Goal: Leave review/rating: Share an evaluation or opinion about a product, service, or content

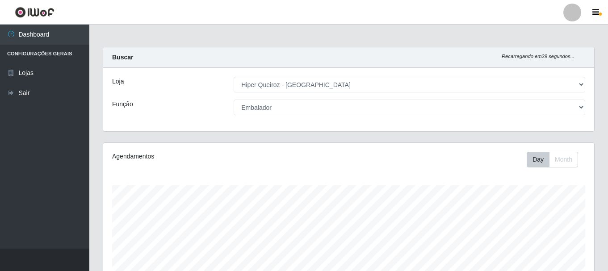
select select "513"
select select "1"
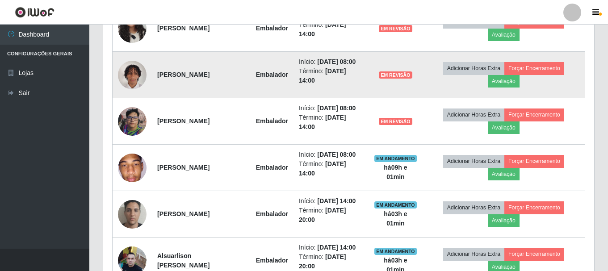
scroll to position [185, 491]
click at [511, 83] on button "Avaliação" at bounding box center [504, 81] width 32 height 13
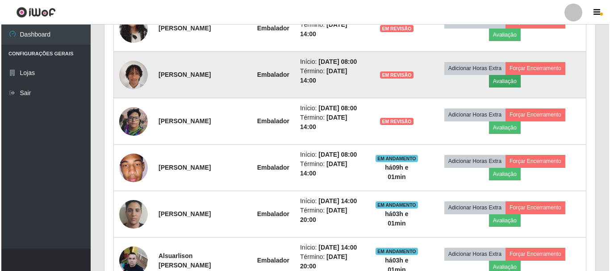
scroll to position [185, 487]
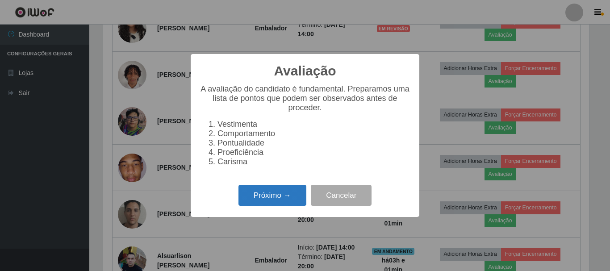
click at [275, 198] on button "Próximo →" at bounding box center [273, 195] width 68 height 21
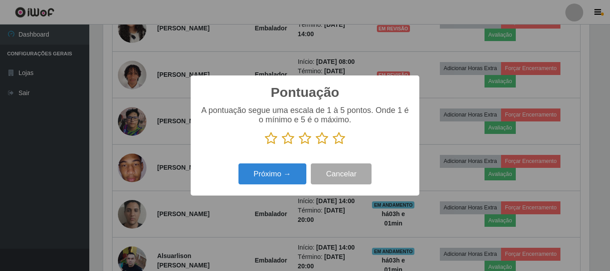
click at [335, 134] on icon at bounding box center [339, 138] width 13 height 13
click at [333, 145] on input "radio" at bounding box center [333, 145] width 0 height 0
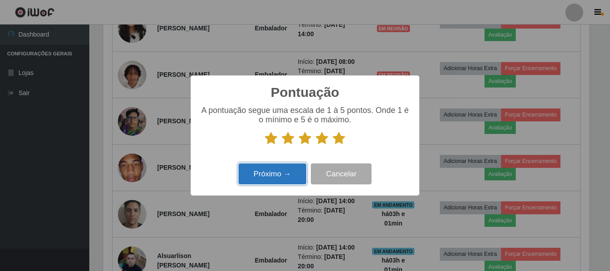
click at [286, 174] on button "Próximo →" at bounding box center [273, 174] width 68 height 21
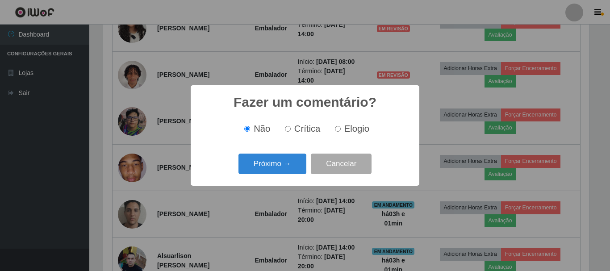
click at [337, 130] on input "Elogio" at bounding box center [338, 129] width 6 height 6
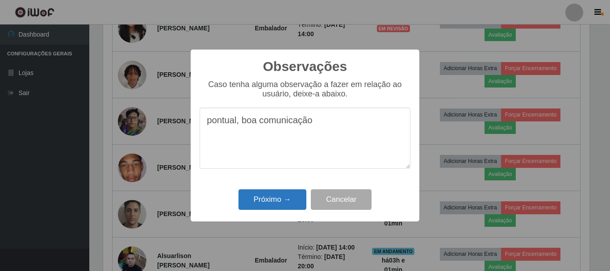
type textarea "pontual, boa comunicação"
click at [98, 162] on div "Observações × Caso tenha alguma observação a fazer em relação ao usuário, deixe…" at bounding box center [305, 135] width 610 height 271
click at [272, 195] on button "Próximo →" at bounding box center [273, 199] width 68 height 21
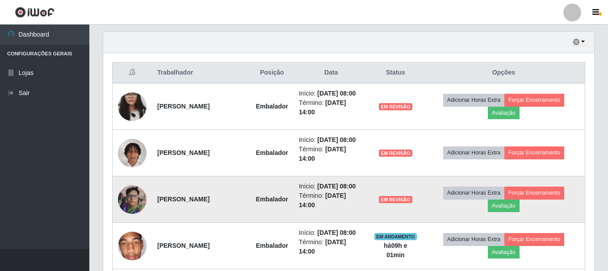
scroll to position [357, 0]
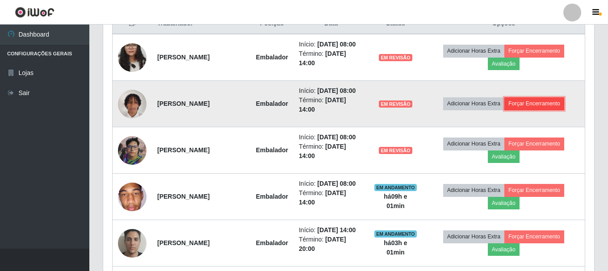
click at [538, 102] on button "Forçar Encerramento" at bounding box center [535, 103] width 60 height 13
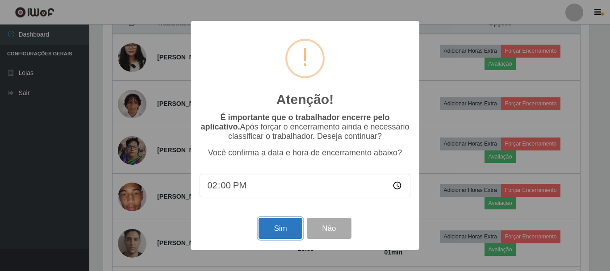
click at [272, 230] on button "Sim" at bounding box center [280, 228] width 43 height 21
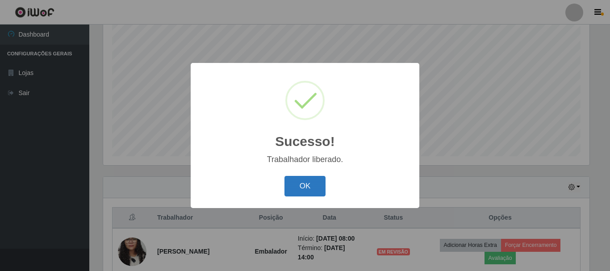
click at [307, 185] on button "OK" at bounding box center [306, 186] width 42 height 21
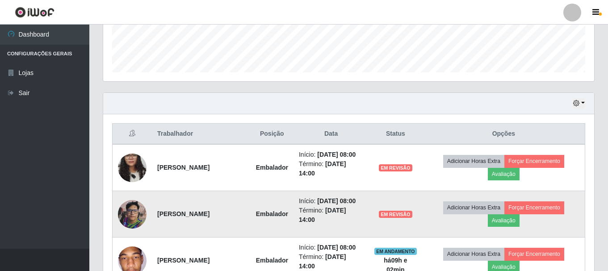
scroll to position [252, 0]
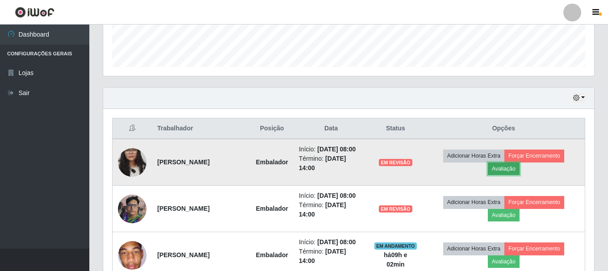
click at [520, 172] on button "Avaliação" at bounding box center [504, 169] width 32 height 13
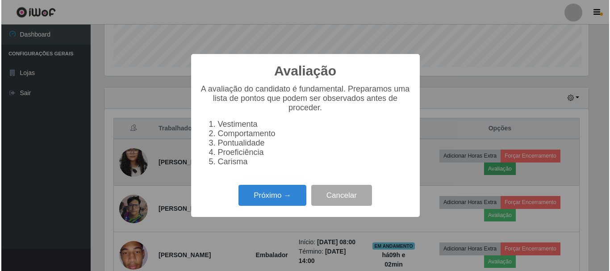
scroll to position [185, 487]
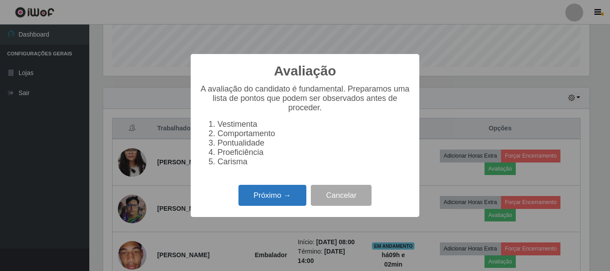
click at [272, 198] on button "Próximo →" at bounding box center [273, 195] width 68 height 21
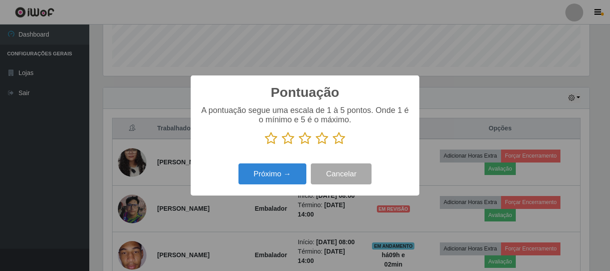
scroll to position [446685, 446383]
click at [334, 138] on icon at bounding box center [339, 138] width 13 height 13
click at [333, 145] on input "radio" at bounding box center [333, 145] width 0 height 0
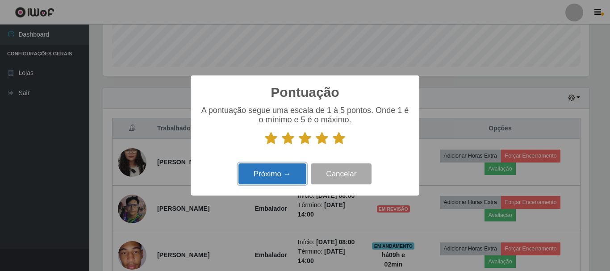
click at [278, 168] on button "Próximo →" at bounding box center [273, 174] width 68 height 21
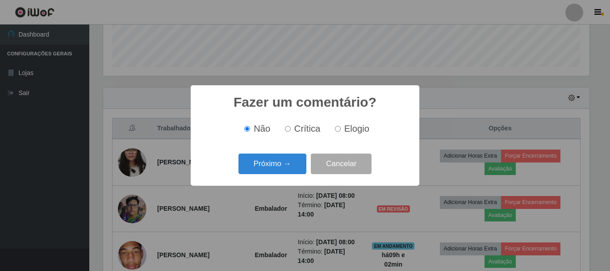
click at [339, 130] on input "Elogio" at bounding box center [338, 129] width 6 height 6
radio input "true"
click at [291, 166] on button "Próximo →" at bounding box center [273, 164] width 68 height 21
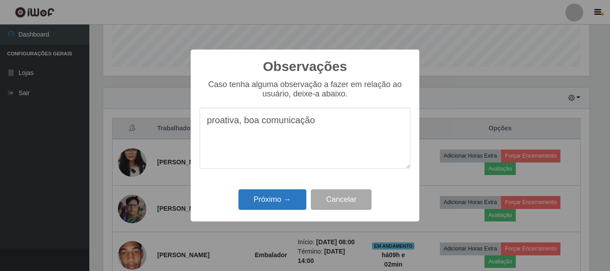
type textarea "proativa, boa comunicação"
click at [288, 204] on button "Próximo →" at bounding box center [273, 199] width 68 height 21
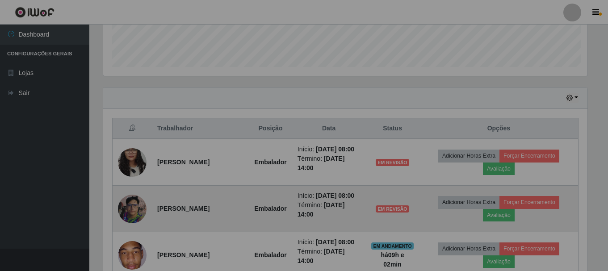
scroll to position [185, 491]
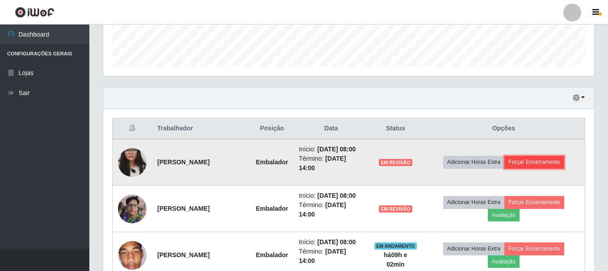
click at [540, 165] on button "Forçar Encerramento" at bounding box center [535, 162] width 60 height 13
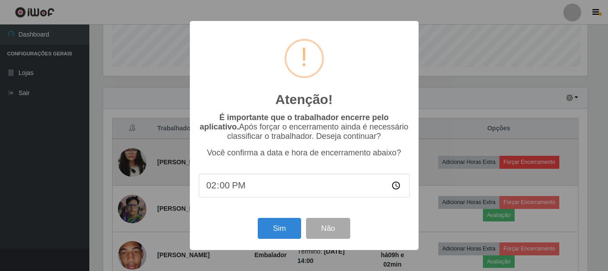
scroll to position [185, 487]
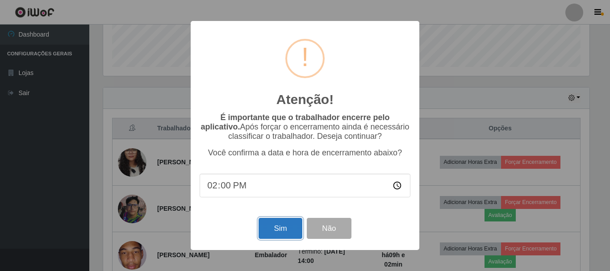
click at [278, 234] on button "Sim" at bounding box center [280, 228] width 43 height 21
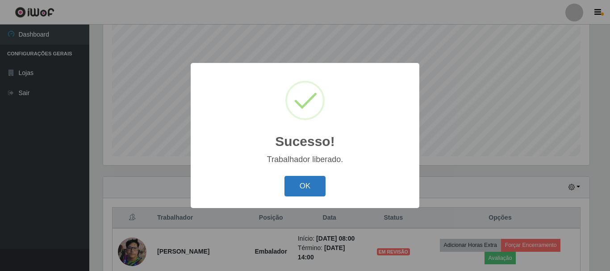
click at [318, 186] on button "OK" at bounding box center [306, 186] width 42 height 21
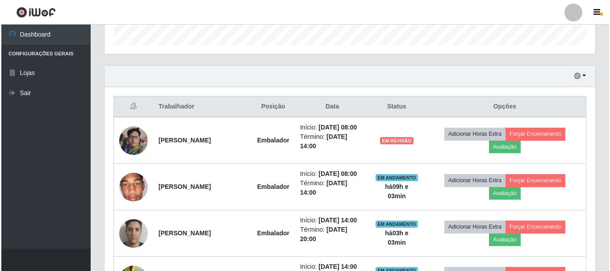
scroll to position [297, 0]
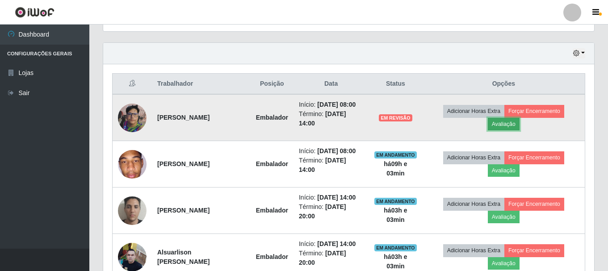
click at [505, 124] on button "Avaliação" at bounding box center [504, 124] width 32 height 13
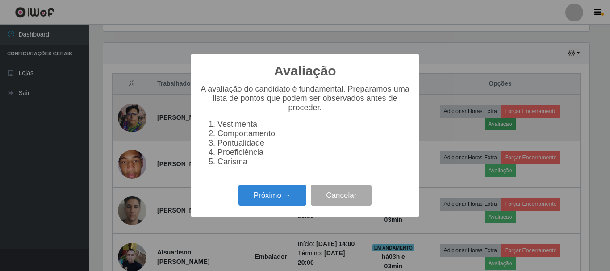
scroll to position [185, 487]
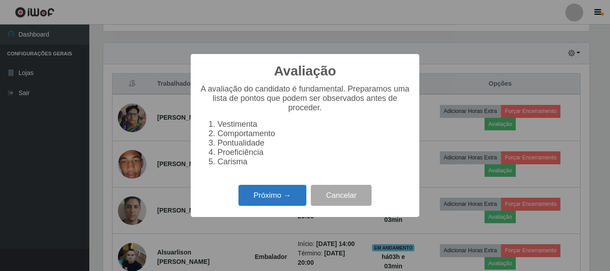
click at [267, 203] on button "Próximo →" at bounding box center [273, 195] width 68 height 21
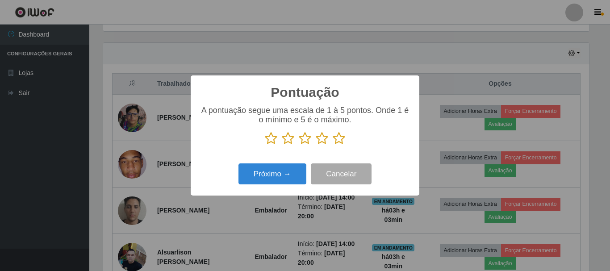
scroll to position [446685, 446383]
click at [339, 136] on icon at bounding box center [339, 138] width 13 height 13
click at [333, 145] on input "radio" at bounding box center [333, 145] width 0 height 0
click at [339, 136] on icon at bounding box center [339, 138] width 13 height 13
click at [333, 145] on input "radio" at bounding box center [333, 145] width 0 height 0
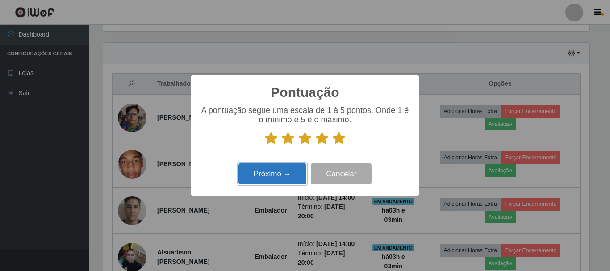
click at [282, 173] on button "Próximo →" at bounding box center [273, 174] width 68 height 21
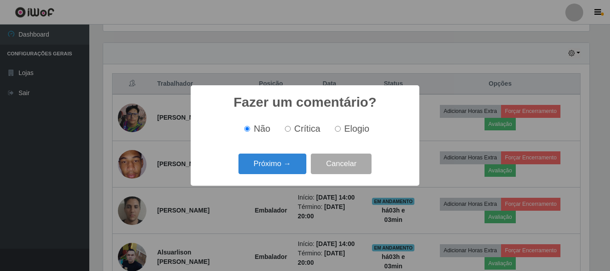
click at [339, 130] on input "Elogio" at bounding box center [338, 129] width 6 height 6
radio input "true"
click at [278, 164] on button "Próximo →" at bounding box center [273, 164] width 68 height 21
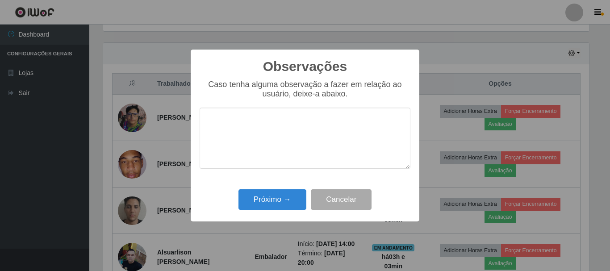
type textarea "s"
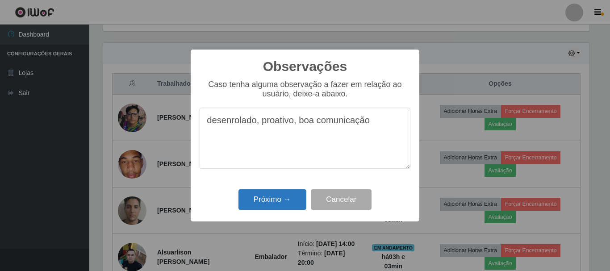
type textarea "desenrolado, proativo, boa comunicação"
click at [265, 199] on button "Próximo →" at bounding box center [273, 199] width 68 height 21
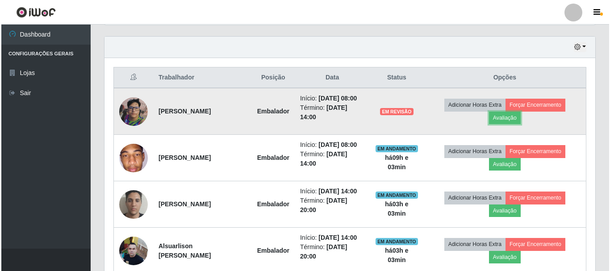
scroll to position [308, 0]
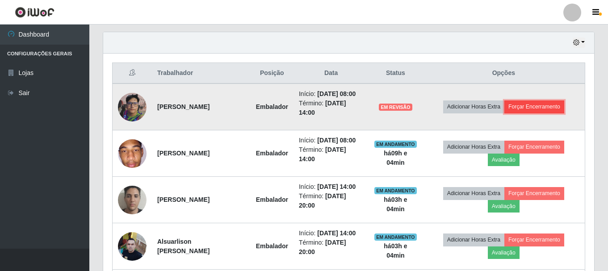
click at [550, 112] on button "Forçar Encerramento" at bounding box center [535, 107] width 60 height 13
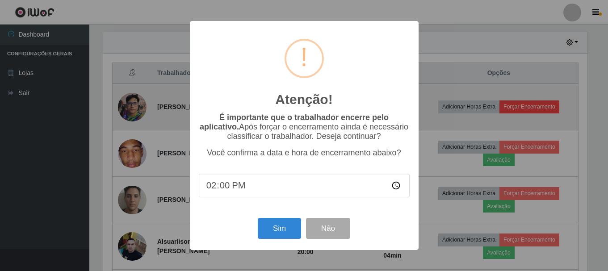
scroll to position [185, 487]
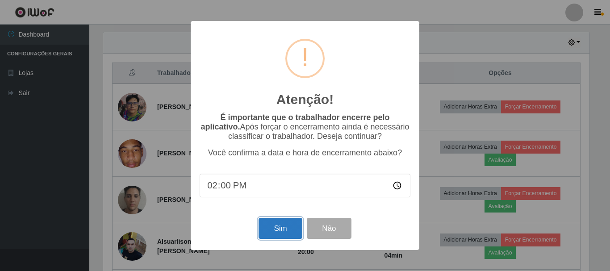
click at [264, 230] on button "Sim" at bounding box center [280, 228] width 43 height 21
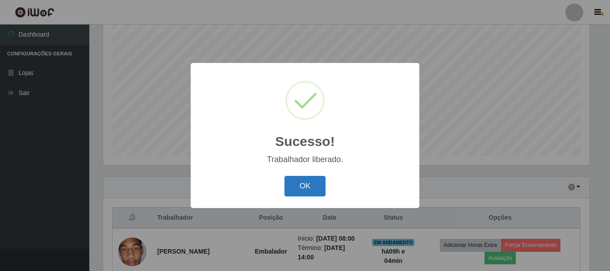
click at [304, 183] on button "OK" at bounding box center [306, 186] width 42 height 21
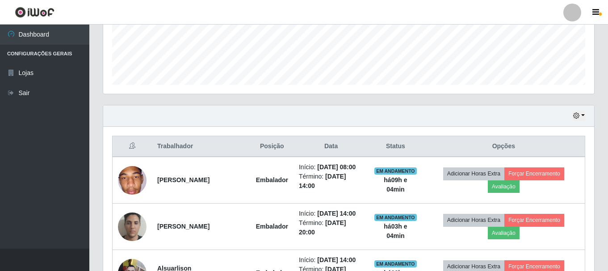
scroll to position [297, 0]
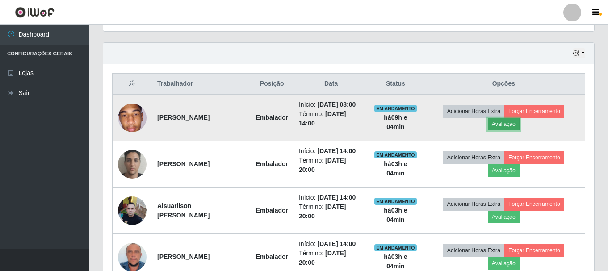
click at [507, 122] on button "Avaliação" at bounding box center [504, 124] width 32 height 13
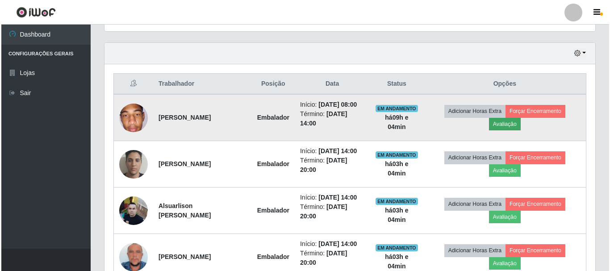
scroll to position [185, 487]
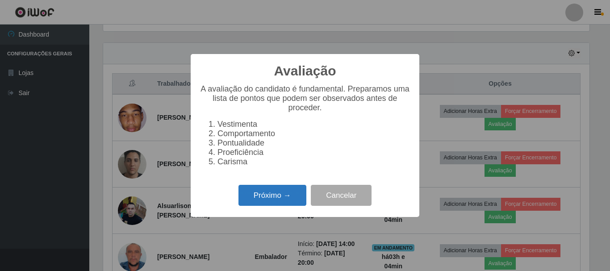
click at [259, 202] on button "Próximo →" at bounding box center [273, 195] width 68 height 21
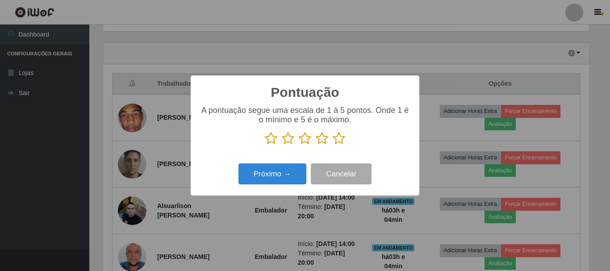
scroll to position [446685, 446383]
click at [304, 141] on icon at bounding box center [305, 138] width 13 height 13
click at [299, 145] on input "radio" at bounding box center [299, 145] width 0 height 0
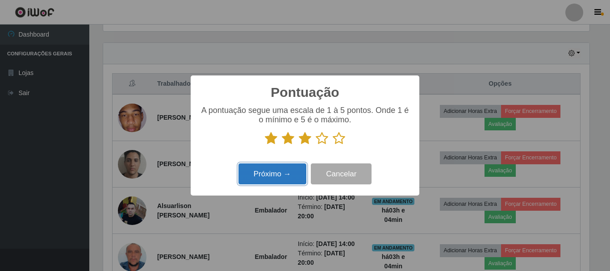
click at [268, 177] on button "Próximo →" at bounding box center [273, 174] width 68 height 21
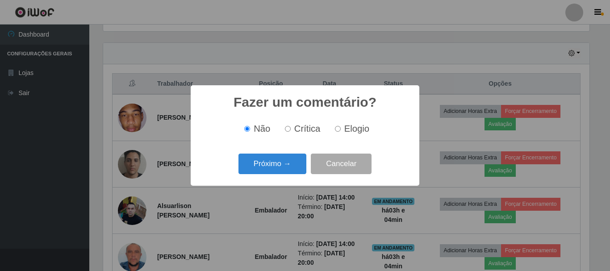
click at [292, 128] on label "Crítica" at bounding box center [301, 129] width 39 height 10
click at [291, 128] on input "Crítica" at bounding box center [288, 129] width 6 height 6
radio input "true"
click at [336, 128] on input "Elogio" at bounding box center [338, 129] width 6 height 6
radio input "true"
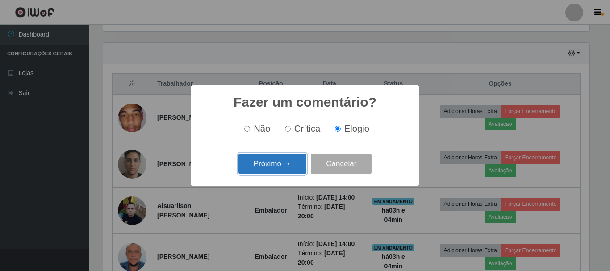
click at [295, 161] on button "Próximo →" at bounding box center [273, 164] width 68 height 21
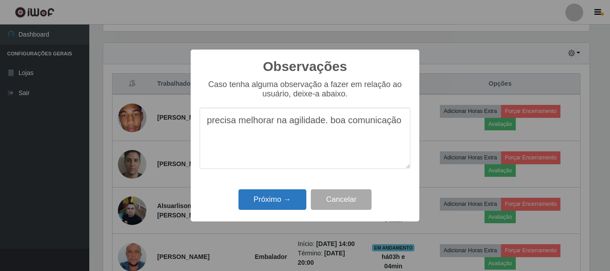
type textarea "precisa melhorar na agilidade. boa comunicação"
click at [258, 197] on button "Próximo →" at bounding box center [273, 199] width 68 height 21
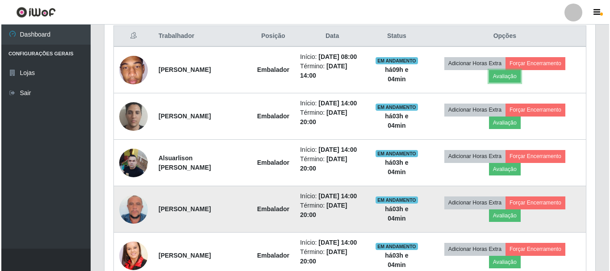
scroll to position [306, 0]
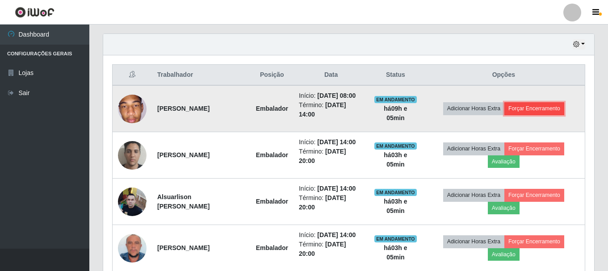
click at [538, 108] on button "Forçar Encerramento" at bounding box center [535, 108] width 60 height 13
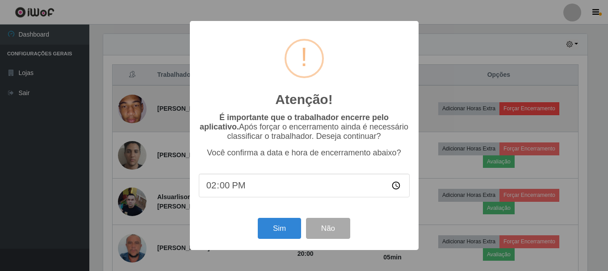
scroll to position [185, 487]
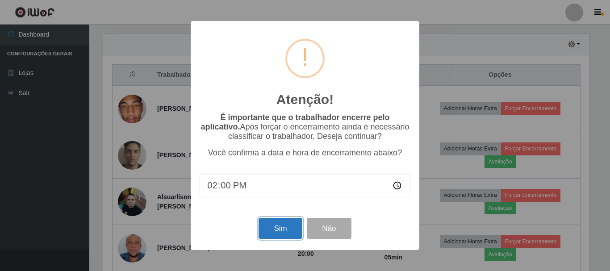
click at [271, 225] on button "Sim" at bounding box center [280, 228] width 43 height 21
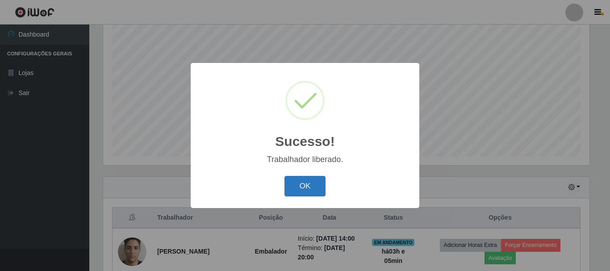
click at [304, 190] on button "OK" at bounding box center [306, 186] width 42 height 21
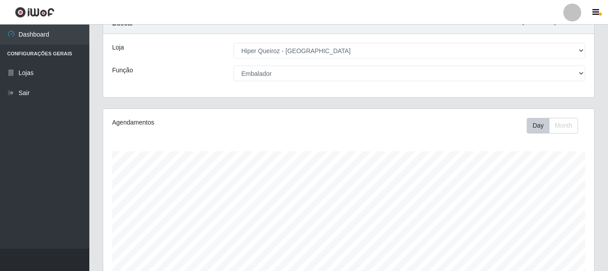
scroll to position [0, 0]
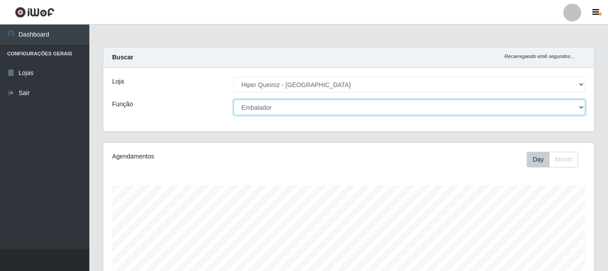
click at [269, 103] on select "[Selecione...] Embalador Embalador + Embalador ++ Operador de Caixa + Operador …" at bounding box center [410, 108] width 352 height 16
click at [234, 100] on select "[Selecione...] Embalador Embalador + Embalador ++ Operador de Caixa + Operador …" at bounding box center [410, 108] width 352 height 16
click at [314, 106] on select "[Selecione...] Embalador Embalador + Embalador ++ Operador de Caixa + Operador …" at bounding box center [410, 108] width 352 height 16
click at [234, 100] on select "[Selecione...] Embalador Embalador + Embalador ++ Operador de Caixa + Operador …" at bounding box center [410, 108] width 352 height 16
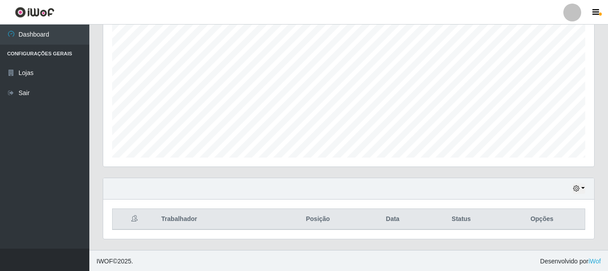
scroll to position [163, 0]
click at [573, 188] on icon "button" at bounding box center [576, 187] width 6 height 6
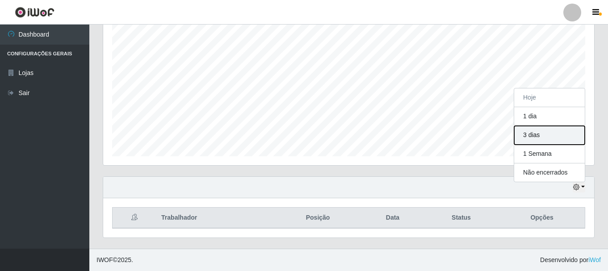
click at [540, 137] on button "3 dias" at bounding box center [549, 135] width 71 height 19
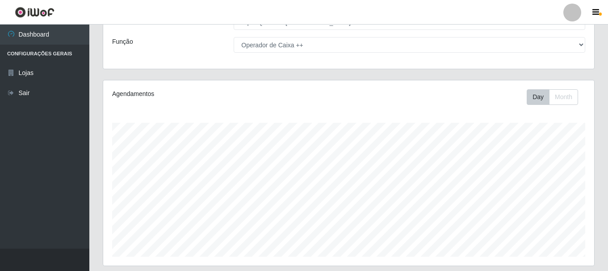
scroll to position [0, 0]
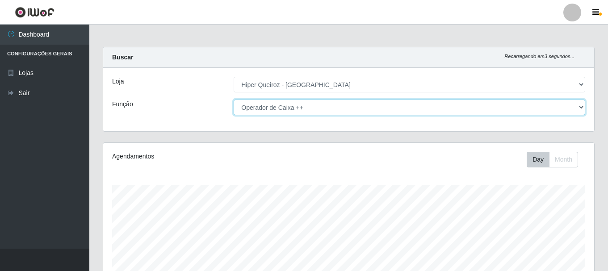
click at [276, 108] on select "[Selecione...] Embalador Embalador + Embalador ++ Operador de Caixa + Operador …" at bounding box center [410, 108] width 352 height 16
select select "1"
click at [234, 100] on select "[Selecione...] Embalador Embalador + Embalador ++ Operador de Caixa + Operador …" at bounding box center [410, 108] width 352 height 16
